Goal: Transaction & Acquisition: Purchase product/service

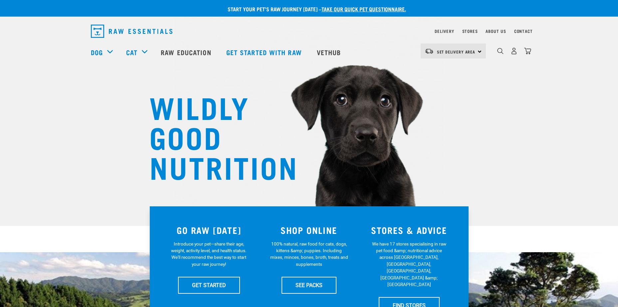
click at [475, 52] on div "Set Delivery Area North Island South Island" at bounding box center [453, 51] width 65 height 15
click at [439, 68] on link "[GEOGRAPHIC_DATA]" at bounding box center [453, 70] width 64 height 15
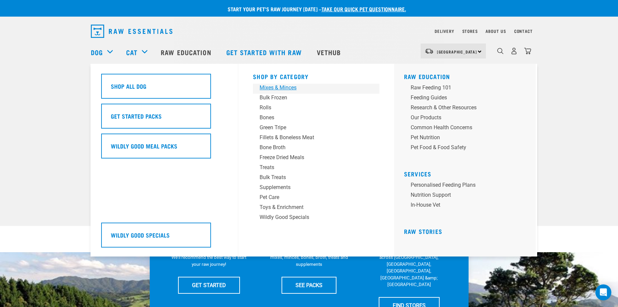
click at [264, 87] on div "Mixes & Minces" at bounding box center [312, 88] width 104 height 8
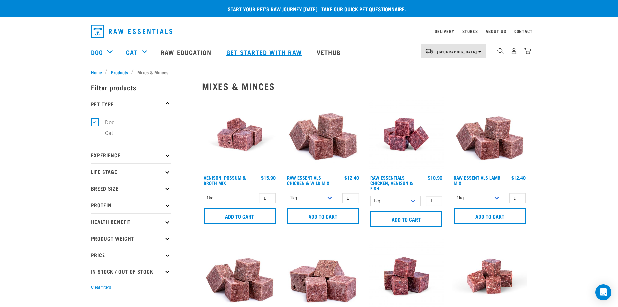
click at [255, 52] on link "Get started with Raw" at bounding box center [265, 52] width 91 height 27
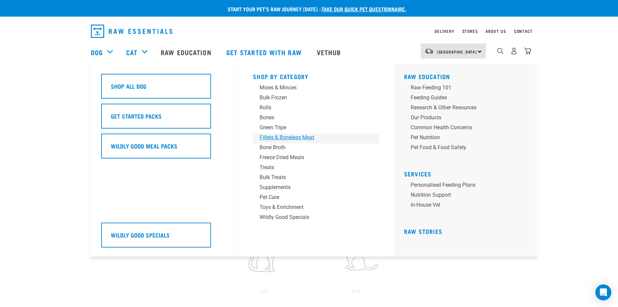
click at [285, 139] on div "Fillets & Boneless Meat" at bounding box center [312, 138] width 104 height 8
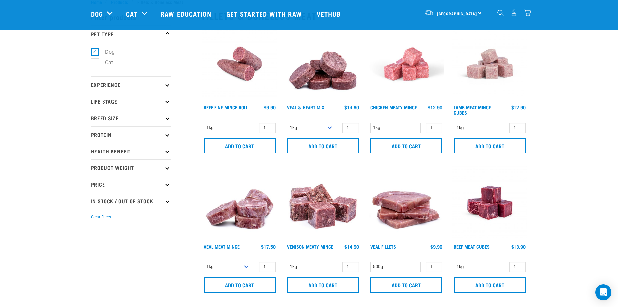
scroll to position [33, 0]
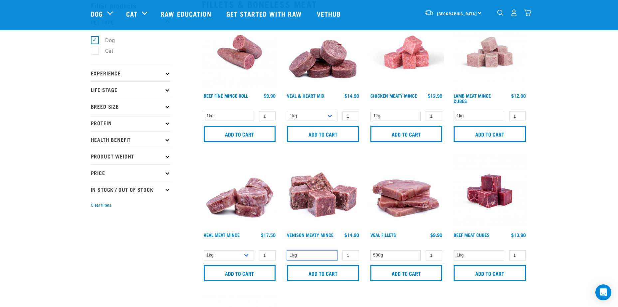
click at [325, 256] on select "1kg" at bounding box center [312, 256] width 51 height 10
click at [332, 114] on select "1kg 3kg" at bounding box center [312, 116] width 51 height 10
select select "743"
click at [287, 111] on select "1kg 3kg" at bounding box center [312, 116] width 51 height 10
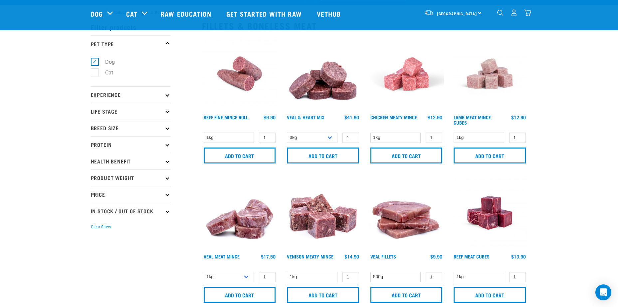
scroll to position [0, 0]
